Goal: Information Seeking & Learning: Learn about a topic

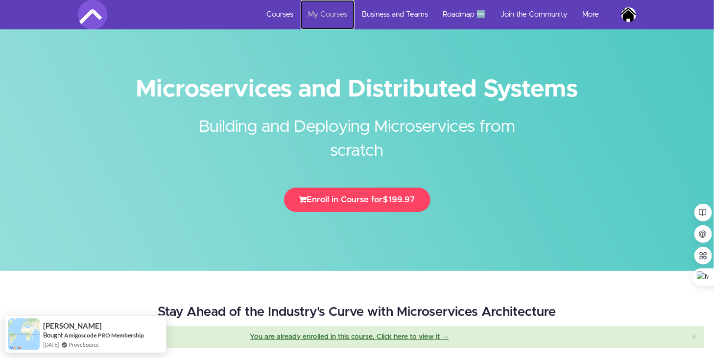
click at [339, 14] on link "My Courses" at bounding box center [328, 14] width 54 height 29
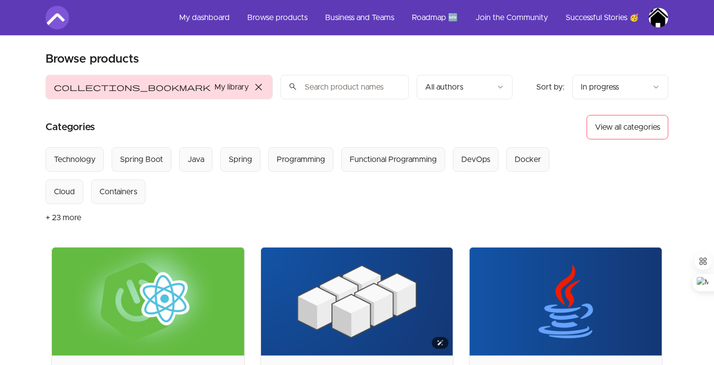
click at [397, 264] on img at bounding box center [357, 302] width 193 height 108
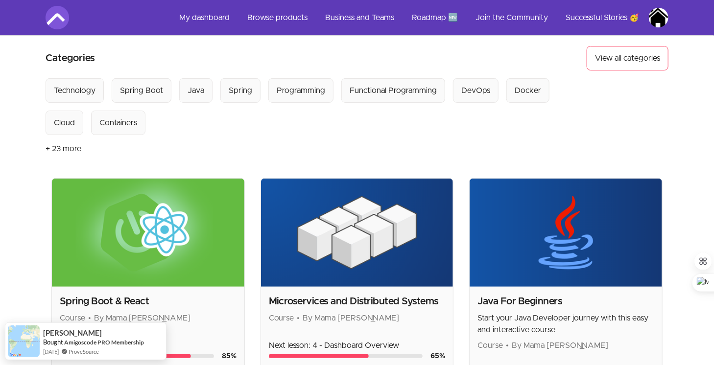
scroll to position [103, 0]
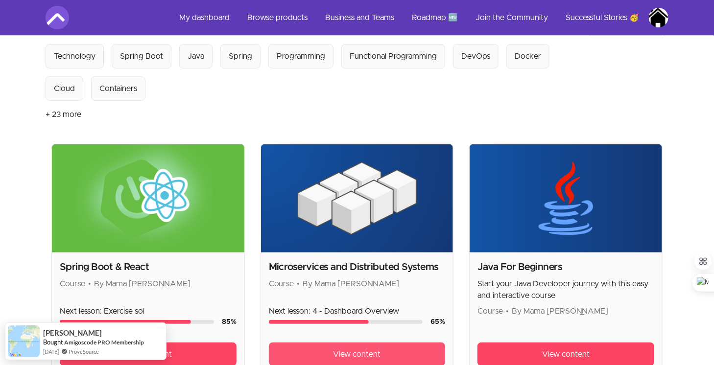
click at [320, 348] on link "View content" at bounding box center [357, 355] width 177 height 24
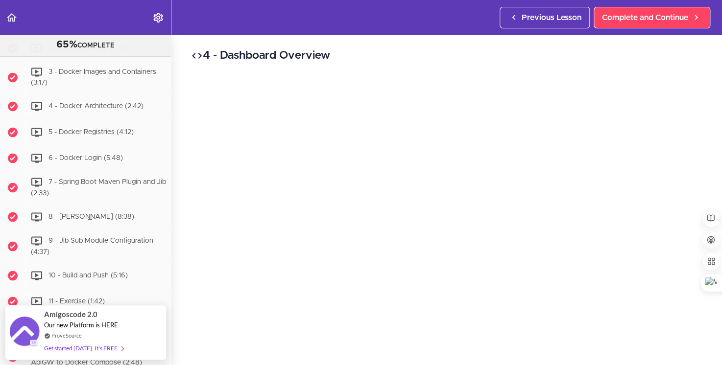
scroll to position [2645, 0]
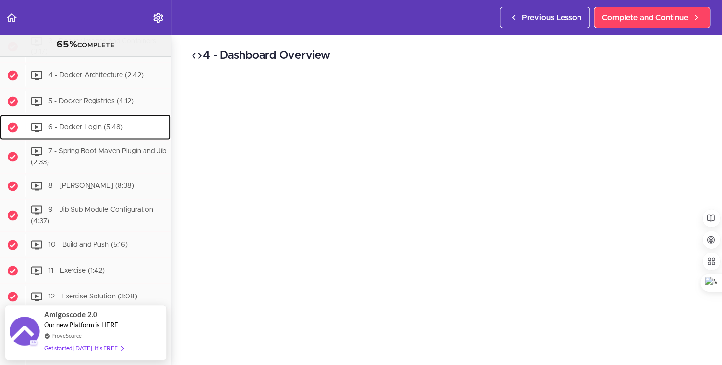
click at [98, 131] on span "6 - Docker Login (5:48)" at bounding box center [85, 127] width 74 height 7
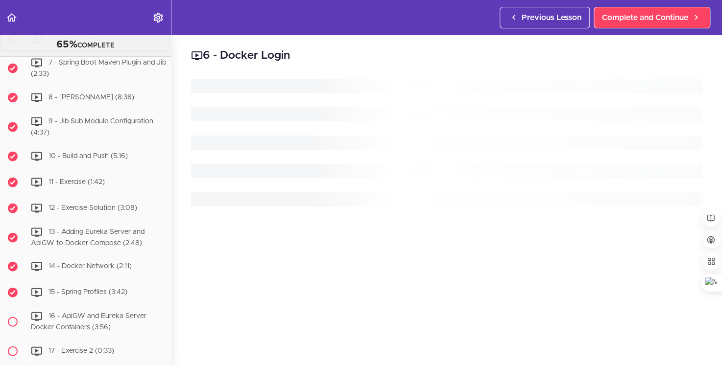
scroll to position [2733, 0]
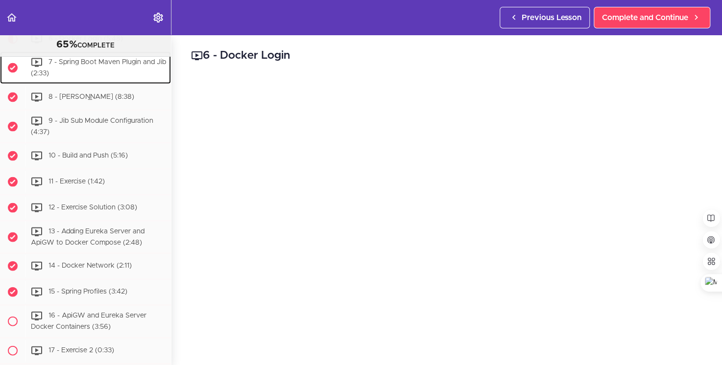
click at [110, 77] on span "7 - Spring Boot Maven Plugin and Jib (2:33)" at bounding box center [98, 68] width 135 height 18
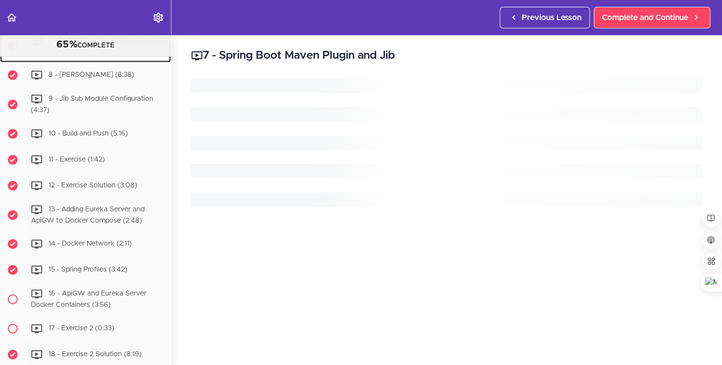
scroll to position [2759, 0]
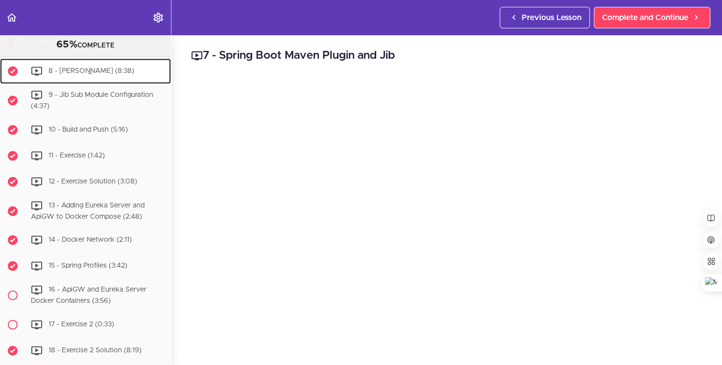
click at [119, 74] on span "8 - Jib Maven Plugin (8:38)" at bounding box center [91, 71] width 86 height 7
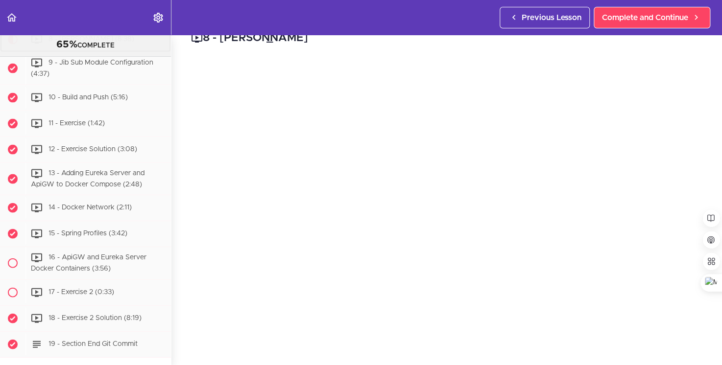
scroll to position [25, 0]
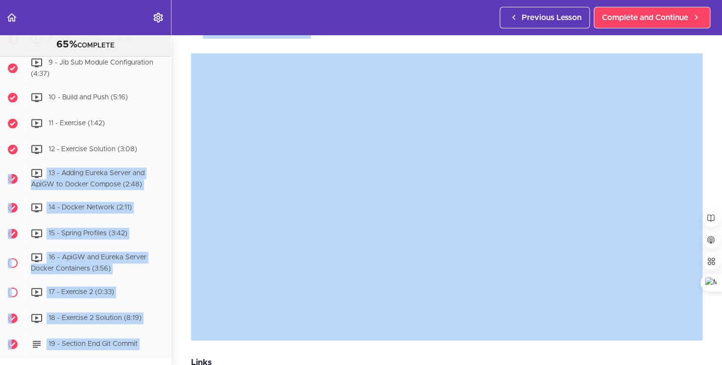
drag, startPoint x: 171, startPoint y: 194, endPoint x: 176, endPoint y: 188, distance: 7.3
click at [176, 188] on section "Microservices and Distributed Systems 65% COMPLETE Getting Started 1 - Few Word…" at bounding box center [361, 200] width 722 height 331
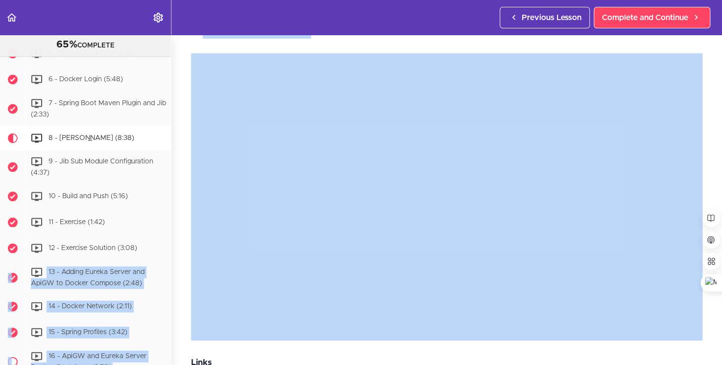
scroll to position [2701, 0]
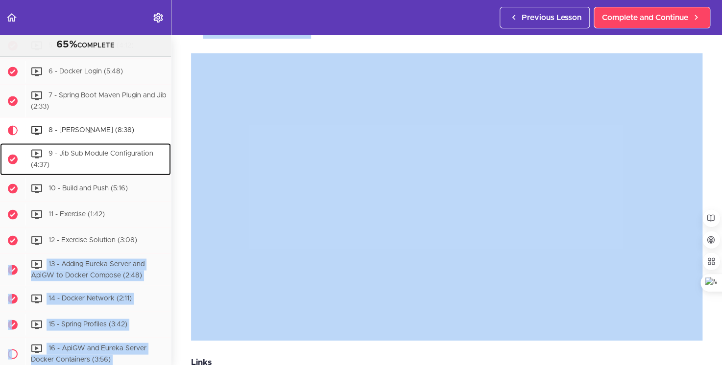
click at [105, 168] on span "9 - Jib Sub Module Configuration (4:37)" at bounding box center [92, 159] width 122 height 18
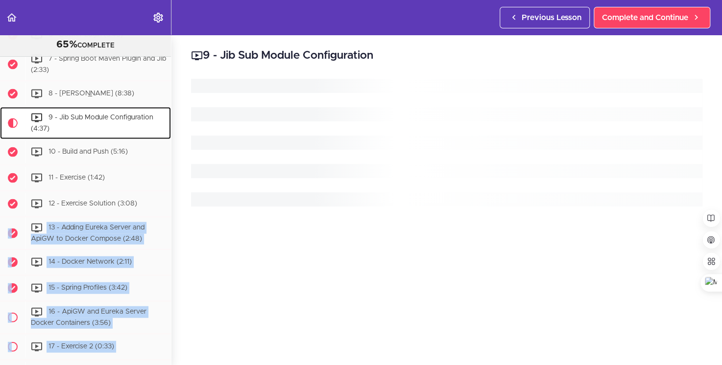
click at [107, 198] on ul "1 - Intro (1:07) 2 - What is Docker (1:31)" at bounding box center [85, 149] width 171 height 526
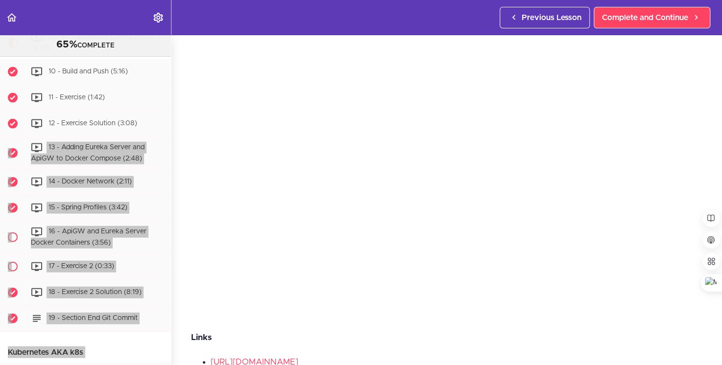
scroll to position [53, 0]
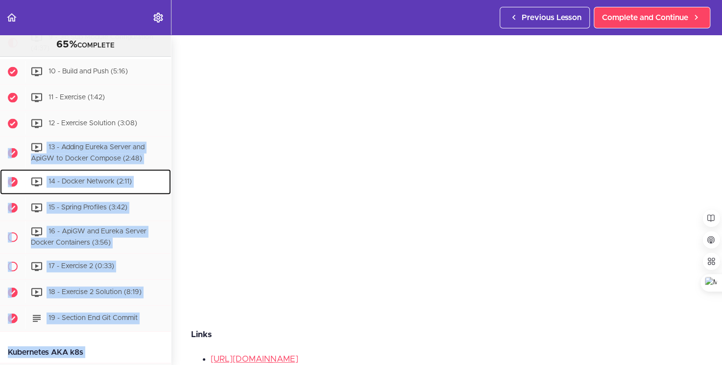
click at [148, 193] on div "14 - Docker Network (2:11)" at bounding box center [97, 182] width 145 height 22
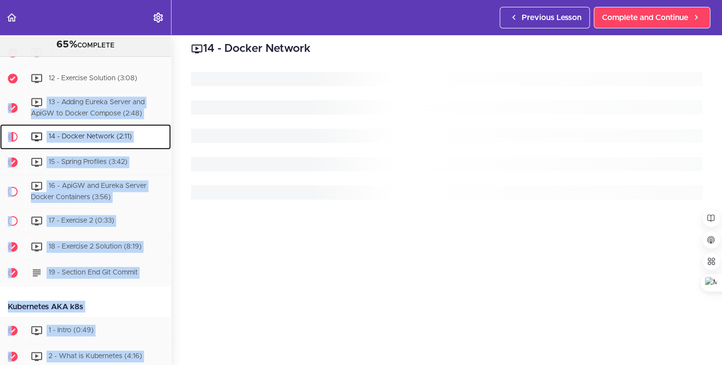
click at [148, 189] on ul "1 - Intro (1:07) 2 - What is Docker (1:31)" at bounding box center [85, 23] width 171 height 526
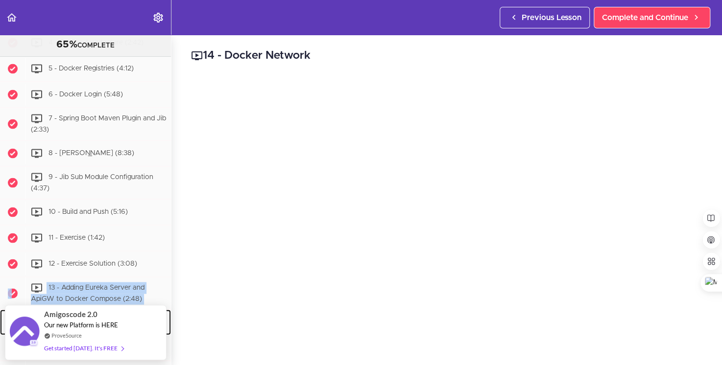
scroll to position [2685, 0]
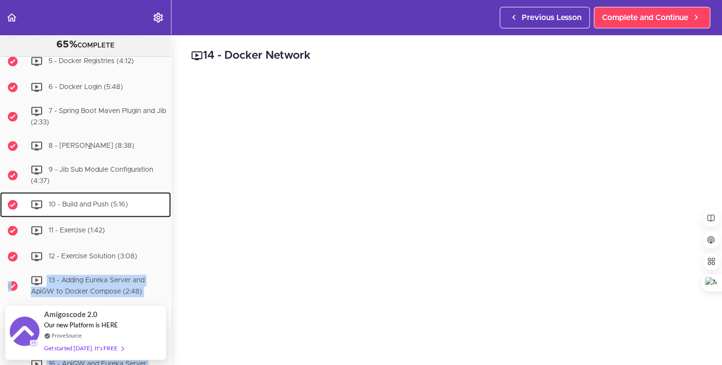
click at [106, 208] on span "10 - Build and Push (5:16)" at bounding box center [87, 204] width 79 height 7
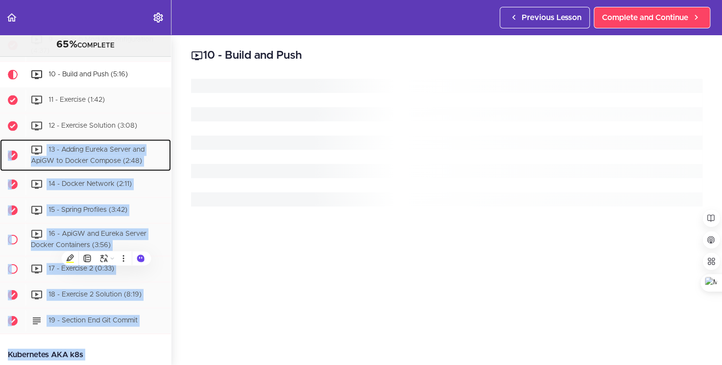
click at [92, 245] on ul "1 - Intro (1:07) 2 - What is Docker (1:31)" at bounding box center [85, 71] width 171 height 526
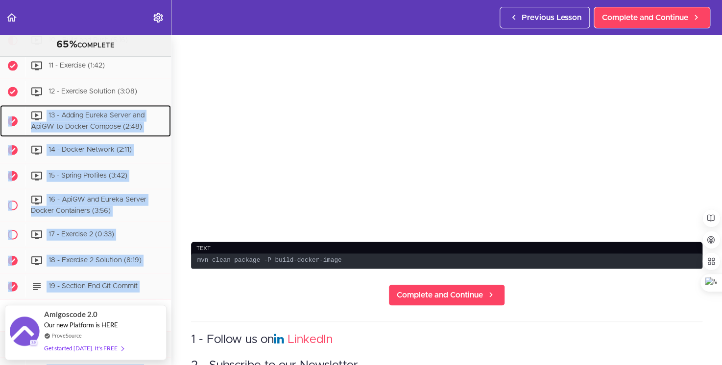
scroll to position [137, 0]
